Goal: Transaction & Acquisition: Purchase product/service

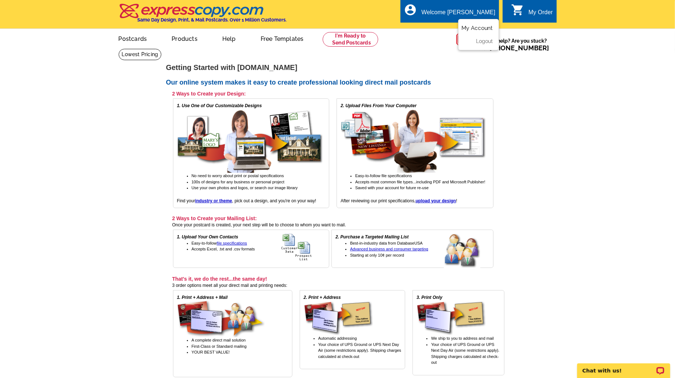
click at [484, 25] on link "My Account" at bounding box center [476, 28] width 31 height 7
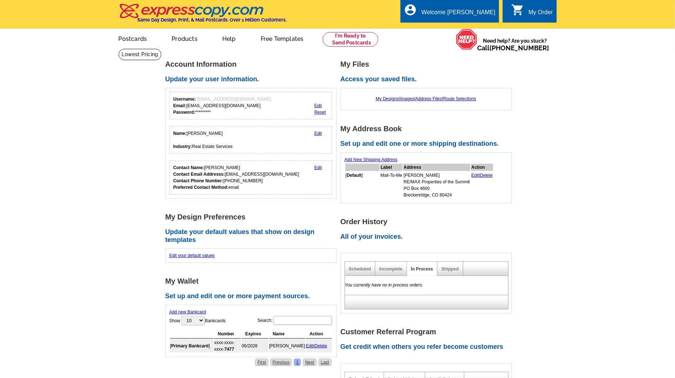
click at [540, 11] on div "My Order" at bounding box center [540, 14] width 24 height 10
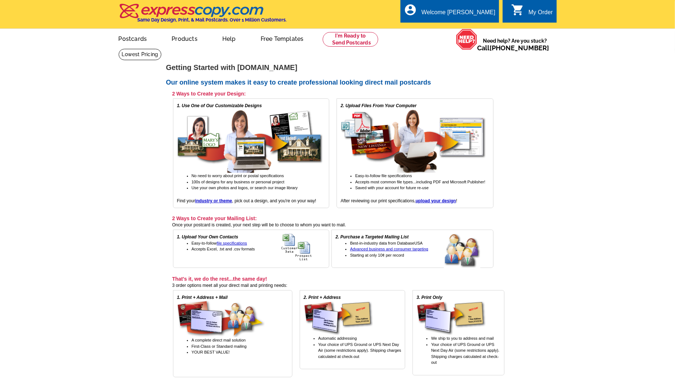
click at [540, 13] on div "My Order" at bounding box center [540, 14] width 24 height 10
click at [475, 9] on div "Welcome [PERSON_NAME]" at bounding box center [458, 14] width 74 height 10
click at [478, 26] on link "My Account" at bounding box center [476, 28] width 31 height 7
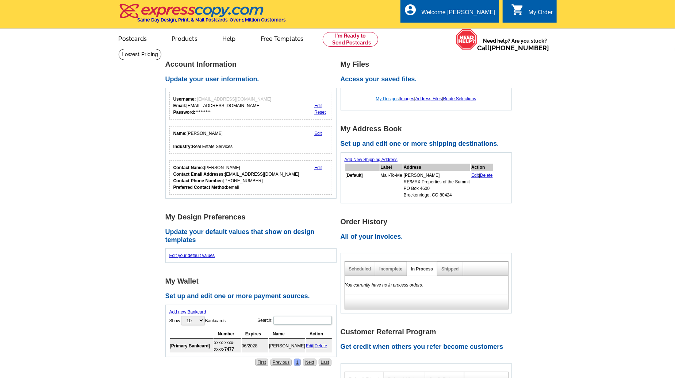
click at [385, 97] on link "My Designs" at bounding box center [387, 98] width 23 height 5
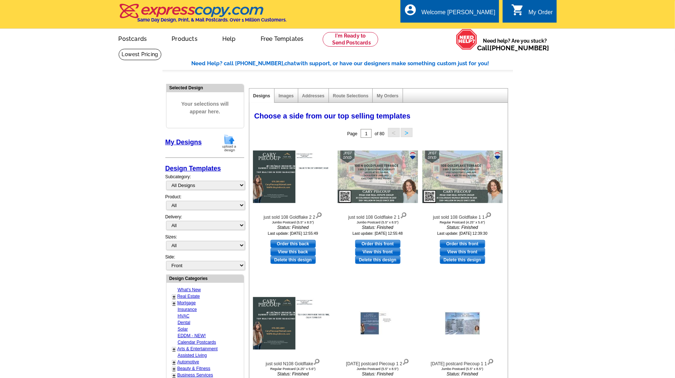
click at [529, 12] on div "My Order" at bounding box center [540, 14] width 24 height 10
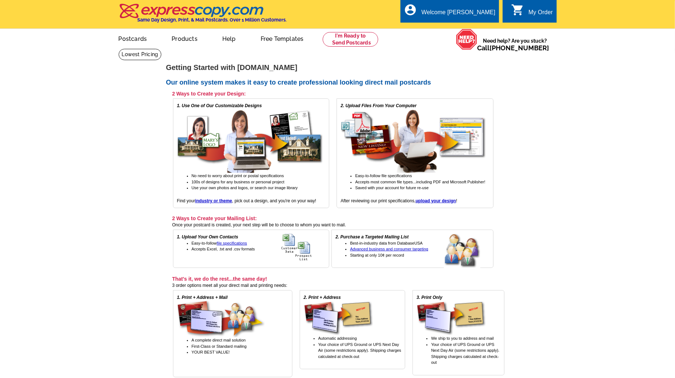
click at [521, 11] on icon "shopping_cart" at bounding box center [517, 9] width 13 height 13
click at [478, 26] on link "My Account" at bounding box center [476, 28] width 31 height 7
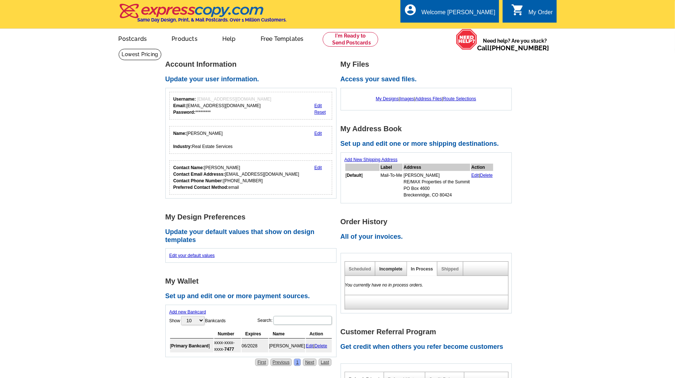
click at [389, 267] on link "Incomplete" at bounding box center [390, 269] width 23 height 5
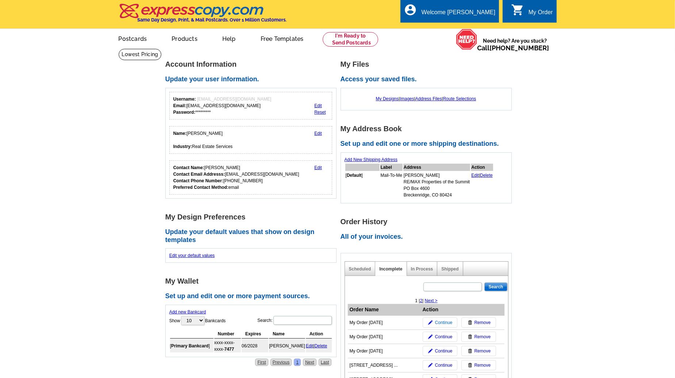
click at [451, 320] on span "Continue" at bounding box center [444, 323] width 18 height 7
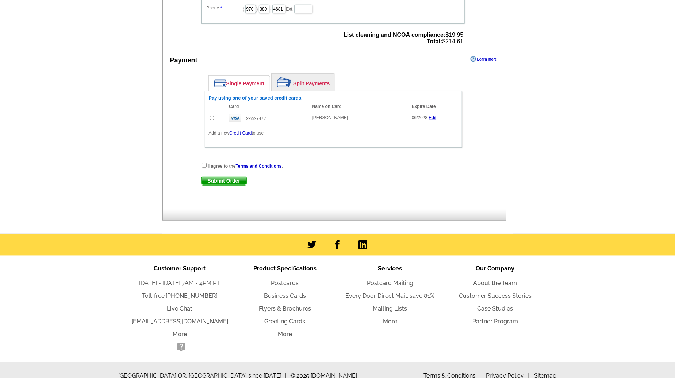
scroll to position [312, 0]
